Goal: Information Seeking & Learning: Learn about a topic

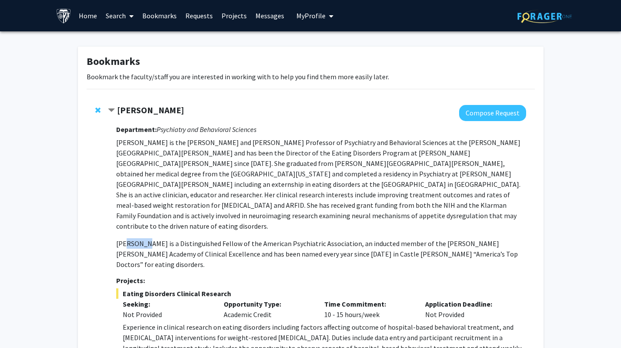
click at [85, 17] on link "Home" at bounding box center [87, 15] width 27 height 30
click at [77, 17] on link "Home" at bounding box center [87, 15] width 27 height 30
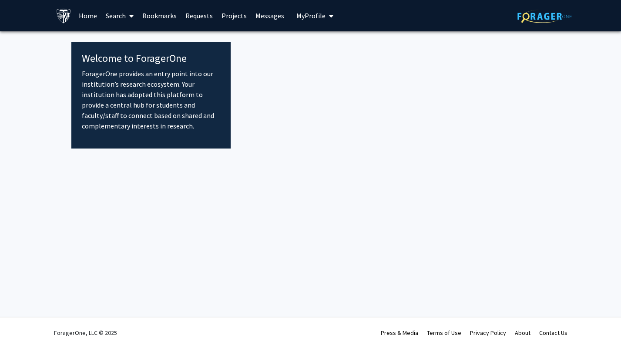
click at [87, 13] on link "Home" at bounding box center [87, 15] width 27 height 30
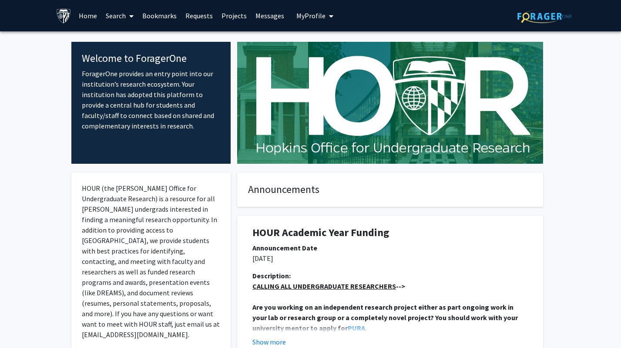
click at [129, 14] on span at bounding box center [130, 16] width 8 height 30
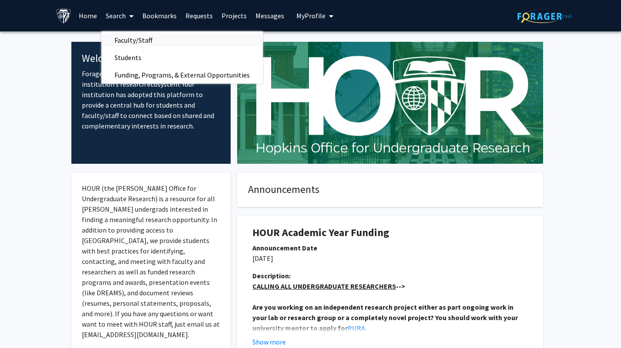
click at [153, 39] on span "Faculty/Staff" at bounding box center [133, 39] width 64 height 17
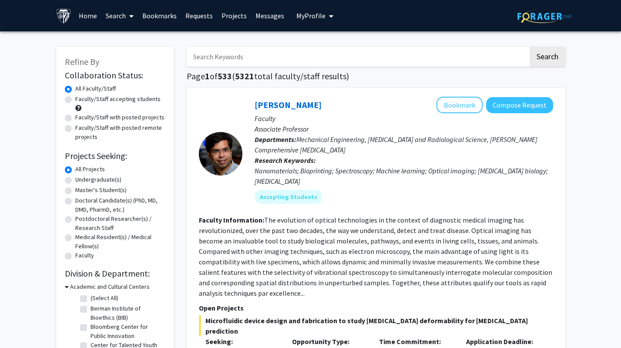
click at [145, 99] on label "Faculty/Staff accepting students" at bounding box center [117, 98] width 85 height 9
click at [81, 99] on input "Faculty/Staff accepting students" at bounding box center [78, 97] width 6 height 6
radio input "true"
click at [324, 51] on input "Search Keywords" at bounding box center [358, 57] width 342 height 20
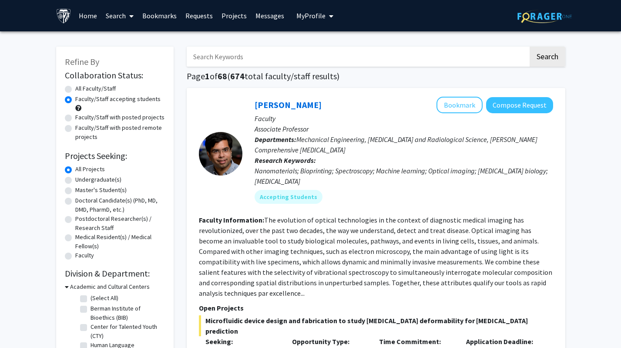
type input "psychiatry"
click at [553, 55] on button "Search" at bounding box center [548, 57] width 36 height 20
radio input "true"
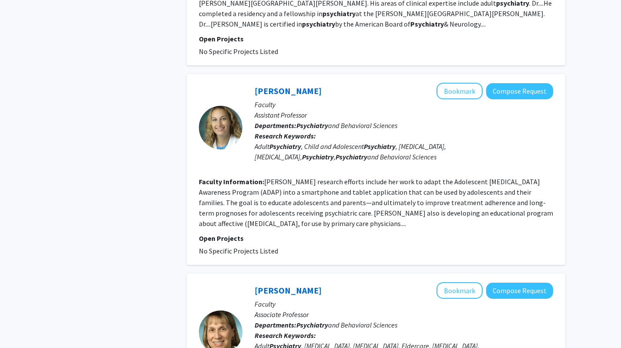
scroll to position [518, 0]
click at [280, 85] on link "[PERSON_NAME]" at bounding box center [288, 90] width 67 height 11
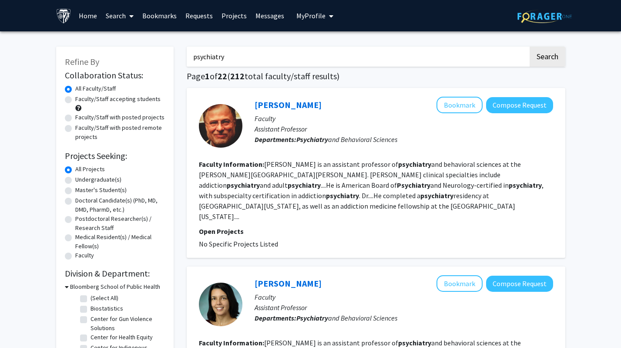
click at [107, 99] on label "Faculty/Staff accepting students" at bounding box center [117, 98] width 85 height 9
click at [81, 99] on input "Faculty/Staff accepting students" at bounding box center [78, 97] width 6 height 6
radio input "true"
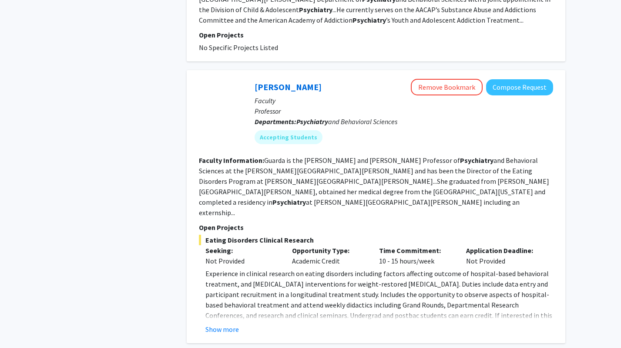
scroll to position [1079, 0]
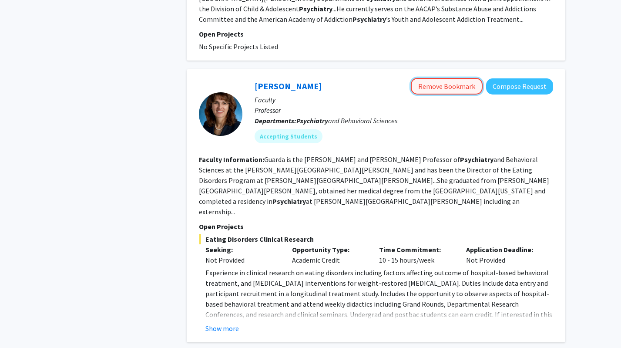
click at [445, 78] on button "Remove Bookmark" at bounding box center [447, 86] width 72 height 17
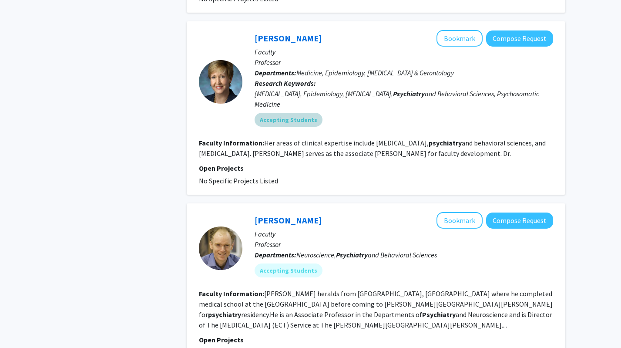
scroll to position [1631, 0]
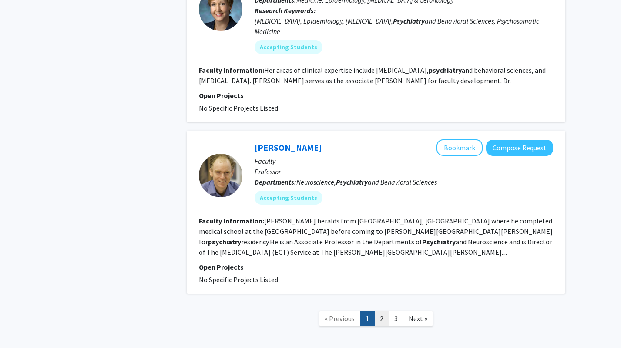
click at [381, 311] on link "2" at bounding box center [381, 318] width 15 height 15
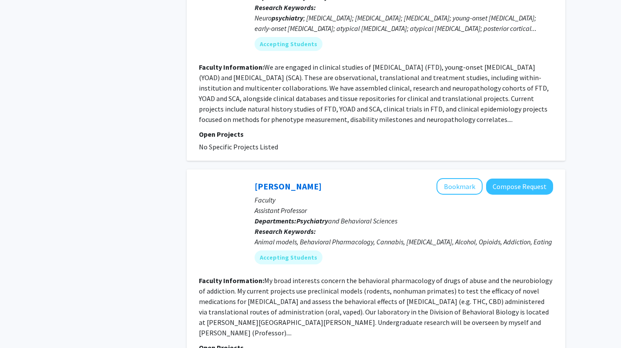
scroll to position [1532, 0]
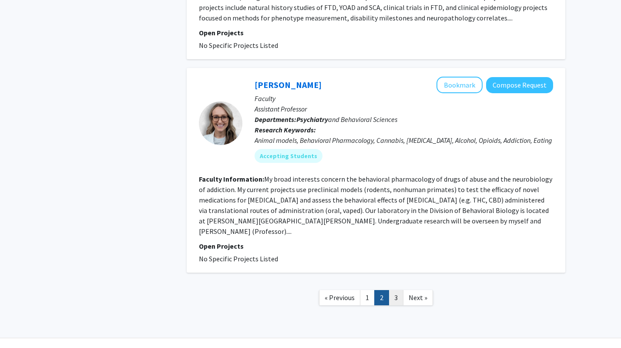
click at [395, 290] on link "3" at bounding box center [396, 297] width 15 height 15
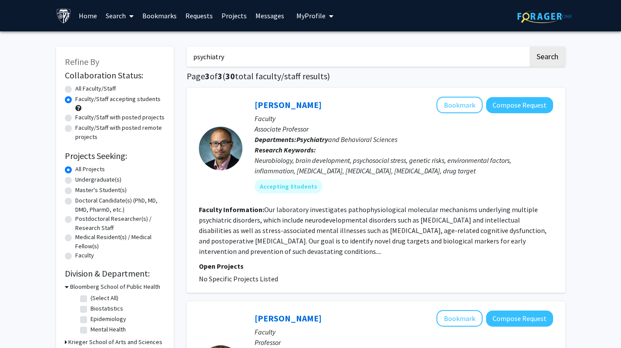
click at [109, 126] on label "Faculty/Staff with posted remote projects" at bounding box center [120, 132] width 90 height 18
click at [81, 126] on input "Faculty/Staff with posted remote projects" at bounding box center [78, 126] width 6 height 6
radio input "true"
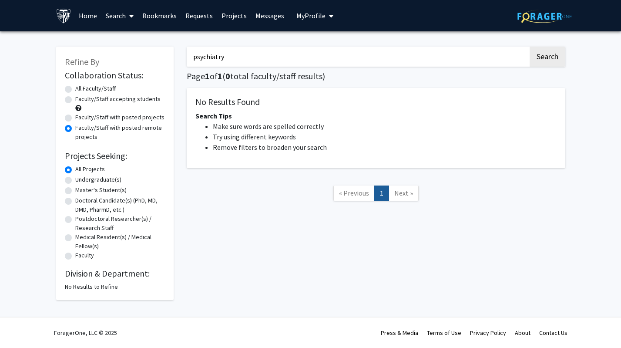
click at [110, 121] on label "Faculty/Staff with posted projects" at bounding box center [119, 117] width 89 height 9
click at [81, 118] on input "Faculty/Staff with posted projects" at bounding box center [78, 116] width 6 height 6
radio input "true"
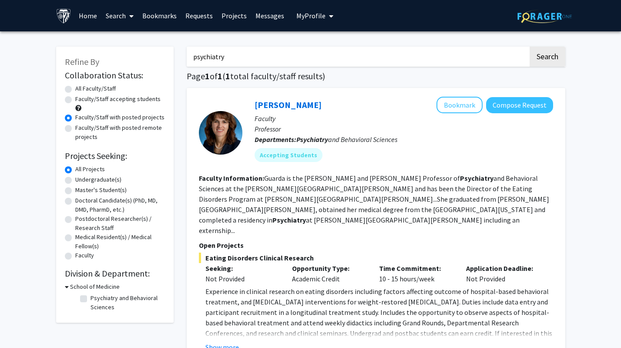
click at [101, 87] on label "All Faculty/Staff" at bounding box center [95, 88] width 40 height 9
click at [81, 87] on input "All Faculty/Staff" at bounding box center [78, 87] width 6 height 6
radio input "true"
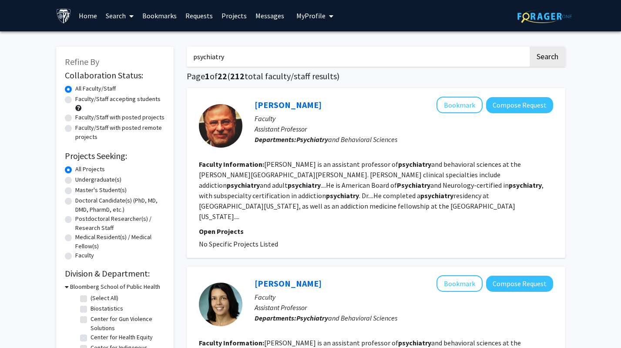
drag, startPoint x: 244, startPoint y: 53, endPoint x: 187, endPoint y: 55, distance: 56.6
click at [187, 55] on input "psychiatry" at bounding box center [358, 57] width 342 height 20
type input "counseling"
click at [75, 100] on label "Faculty/Staff accepting students" at bounding box center [117, 98] width 85 height 9
click at [75, 100] on input "Faculty/Staff accepting students" at bounding box center [78, 97] width 6 height 6
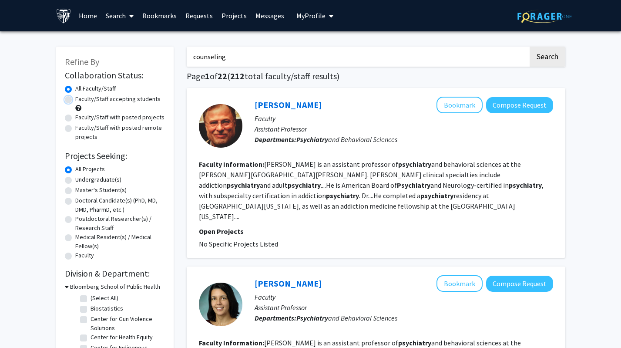
radio input "true"
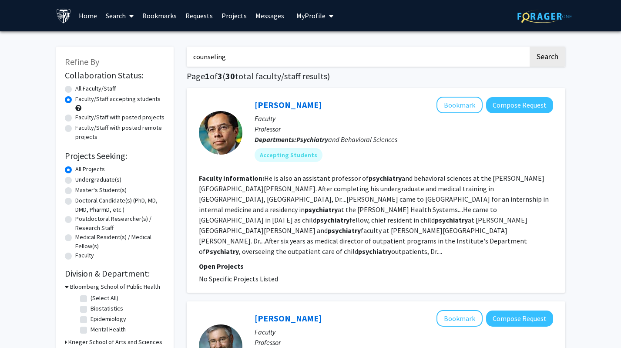
click at [75, 117] on label "Faculty/Staff with posted projects" at bounding box center [119, 117] width 89 height 9
click at [75, 117] on input "Faculty/Staff with posted projects" at bounding box center [78, 116] width 6 height 6
radio input "true"
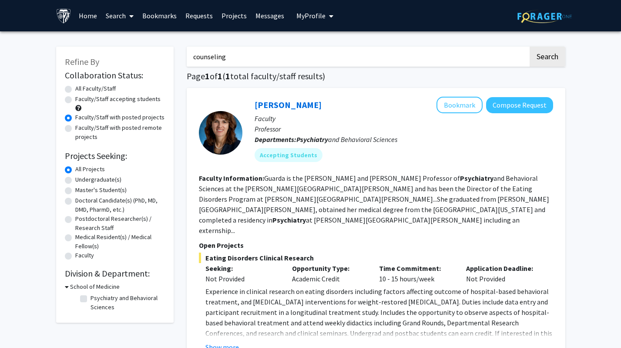
drag, startPoint x: 235, startPoint y: 60, endPoint x: 187, endPoint y: 57, distance: 47.5
click at [187, 57] on input "counseling" at bounding box center [358, 57] width 342 height 20
type input "emergency"
click at [553, 54] on button "Search" at bounding box center [548, 57] width 36 height 20
radio input "true"
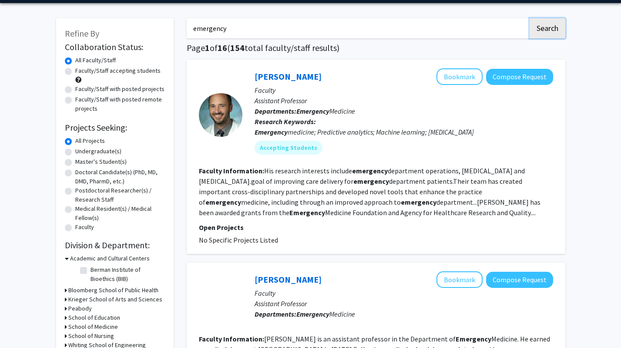
scroll to position [5, 0]
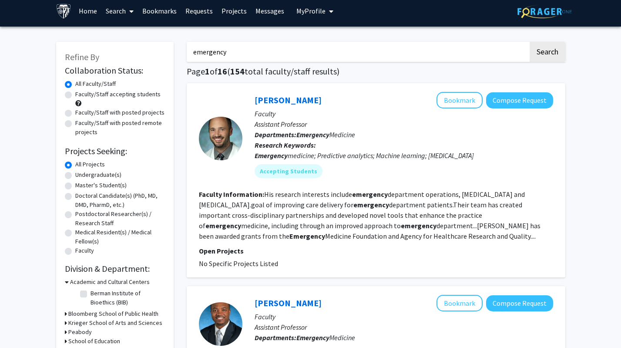
click at [150, 114] on label "Faculty/Staff with posted projects" at bounding box center [119, 112] width 89 height 9
click at [81, 114] on input "Faculty/Staff with posted projects" at bounding box center [78, 111] width 6 height 6
radio input "true"
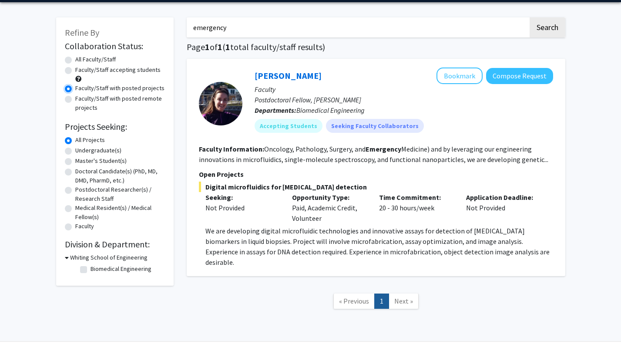
scroll to position [30, 0]
